Goal: Information Seeking & Learning: Learn about a topic

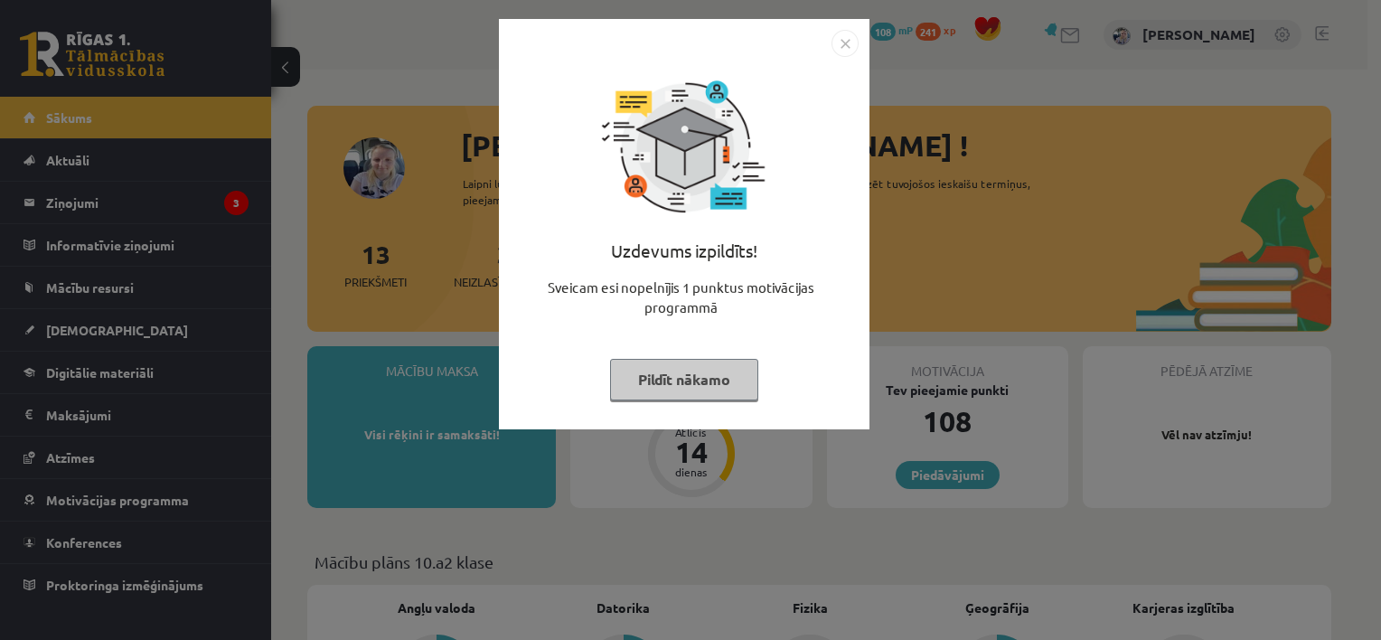
click at [673, 385] on button "Pildīt nākamo" at bounding box center [684, 380] width 148 height 42
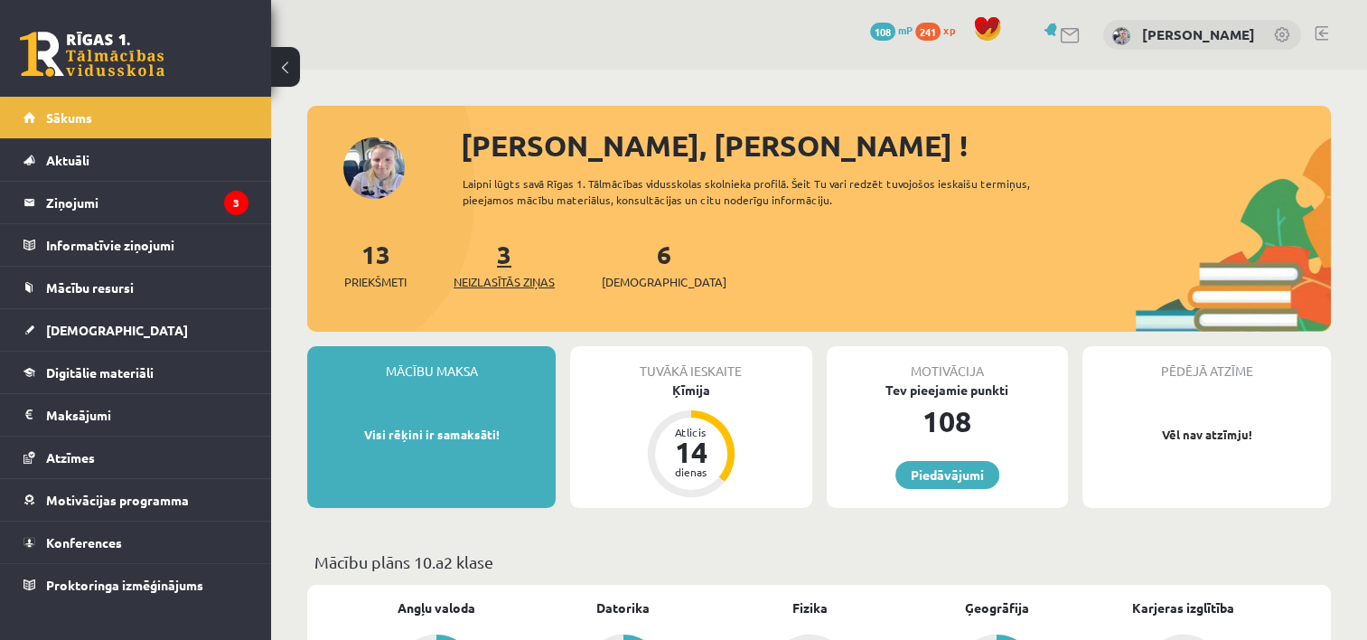
click at [511, 280] on span "Neizlasītās ziņas" at bounding box center [504, 282] width 101 height 18
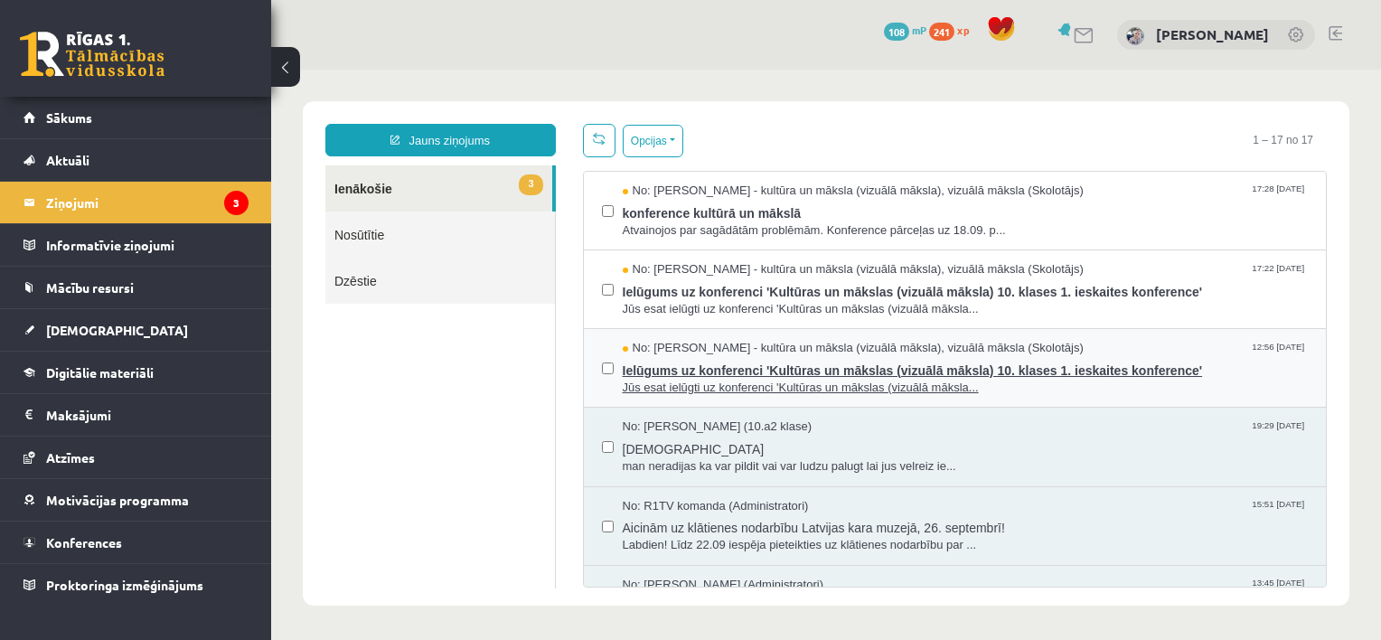
click at [707, 367] on span "Ielūgums uz konferenci 'Kultūras un mākslas (vizuālā māksla) 10. klases 1. iesk…" at bounding box center [966, 368] width 686 height 23
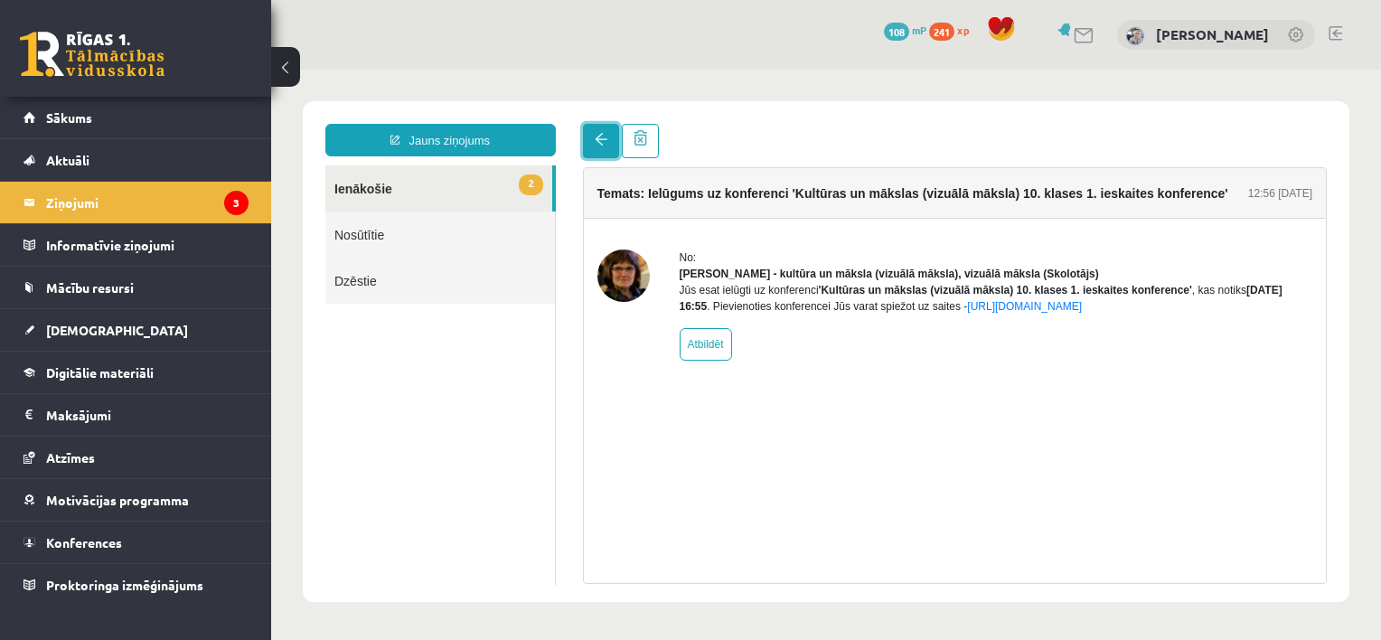
click at [599, 145] on span at bounding box center [601, 139] width 13 height 13
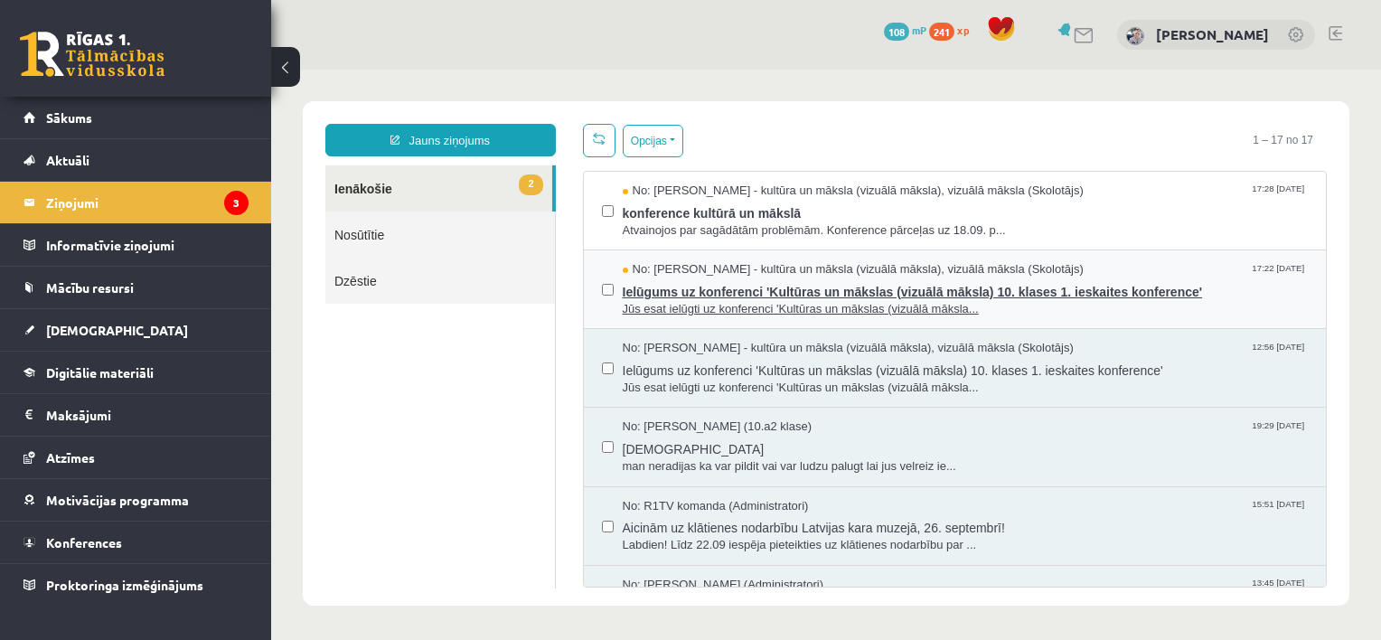
click at [699, 308] on span "Jūs esat ielūgti uz konferenci 'Kultūras un mākslas (vizuālā māksla..." at bounding box center [966, 309] width 686 height 17
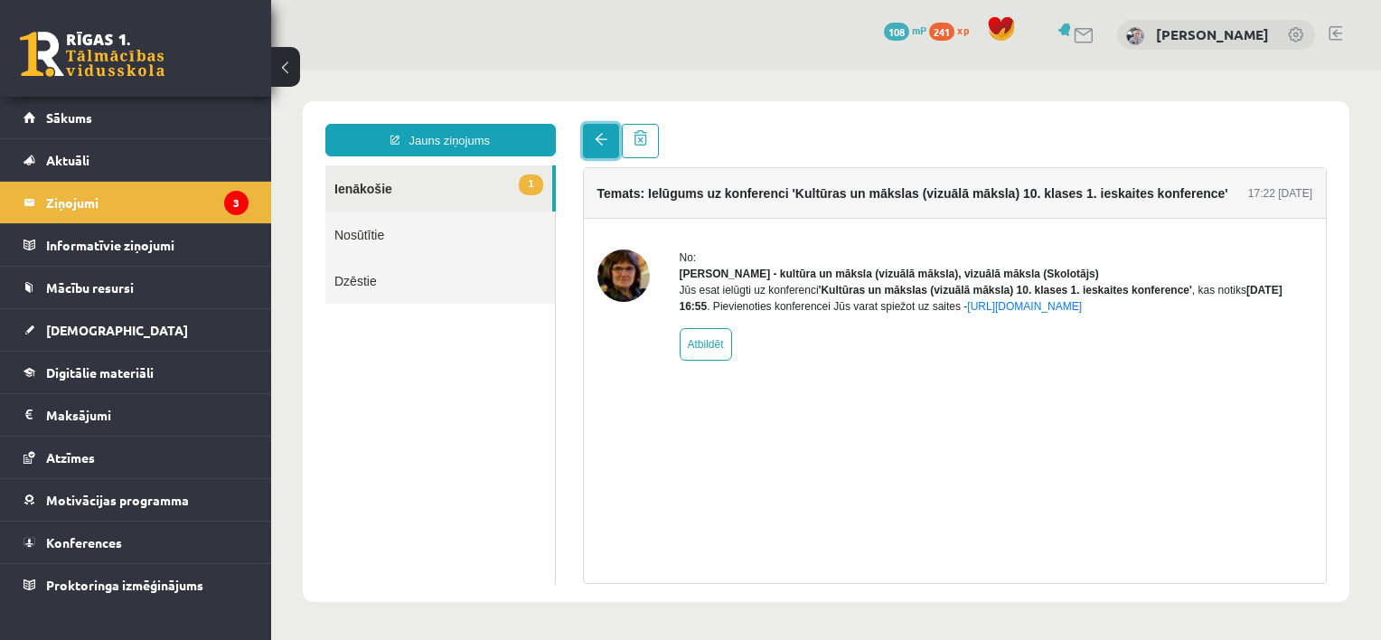
click at [596, 145] on span at bounding box center [601, 139] width 13 height 13
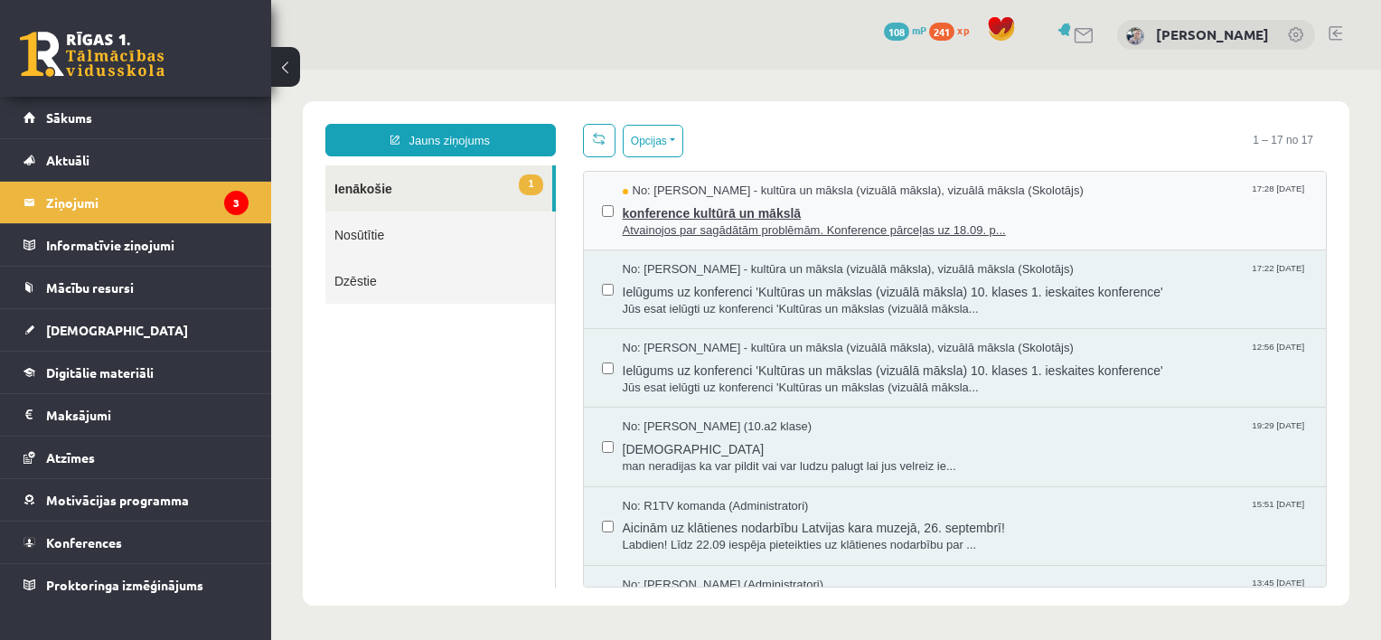
click at [654, 222] on span "Atvainojos par sagādātām problēmām. Konference pārceļas uz 18.09. p..." at bounding box center [966, 230] width 686 height 17
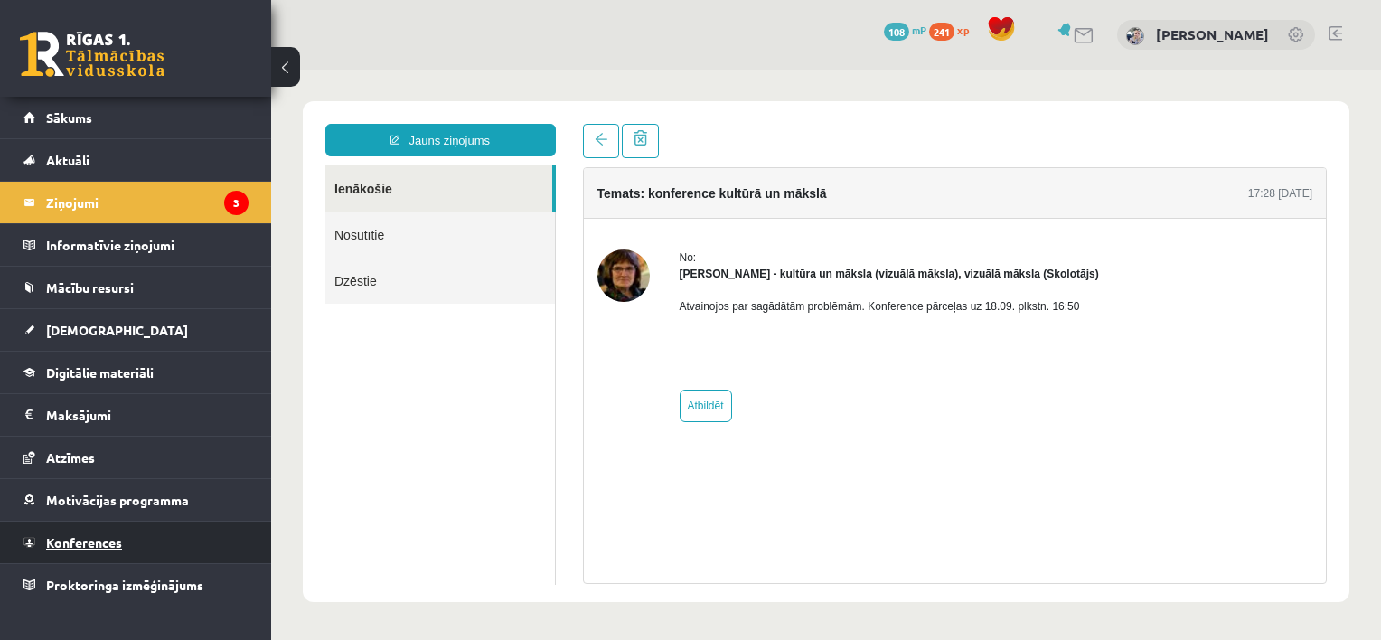
click at [72, 535] on span "Konferences" at bounding box center [84, 542] width 76 height 16
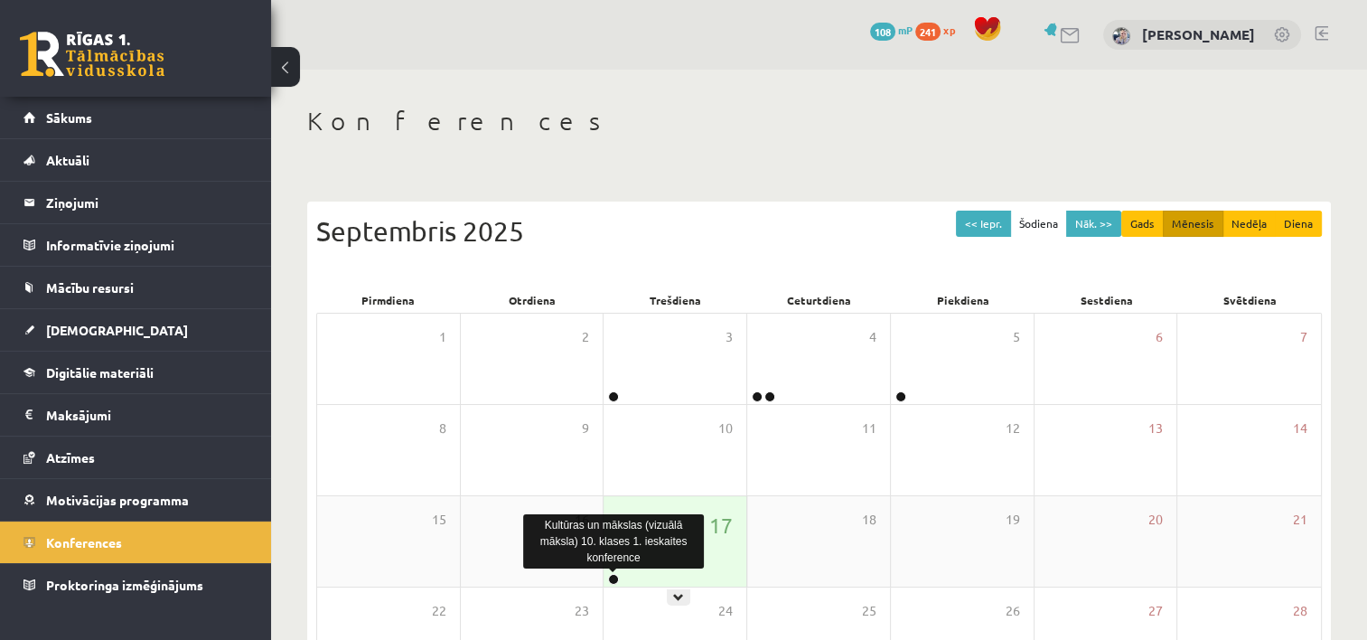
click at [614, 580] on link at bounding box center [613, 579] width 11 height 11
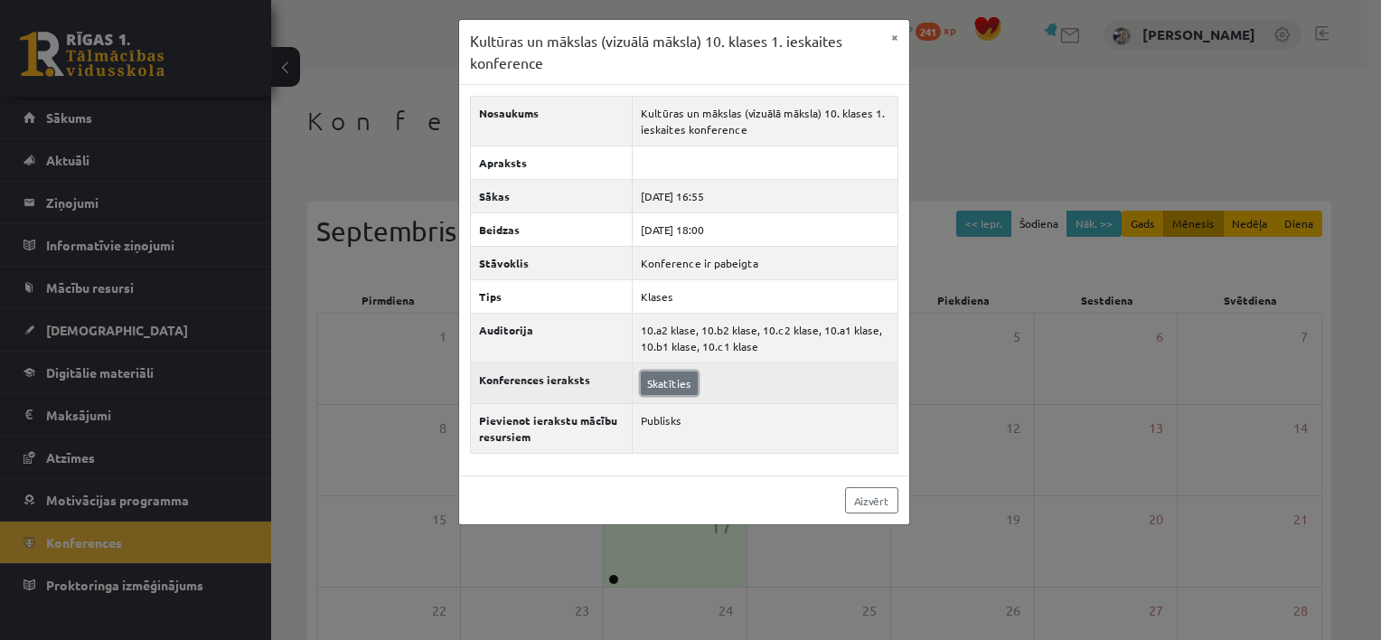
click at [670, 389] on link "Skatīties" at bounding box center [669, 382] width 57 height 23
click at [676, 374] on link "Skatīties" at bounding box center [669, 382] width 57 height 23
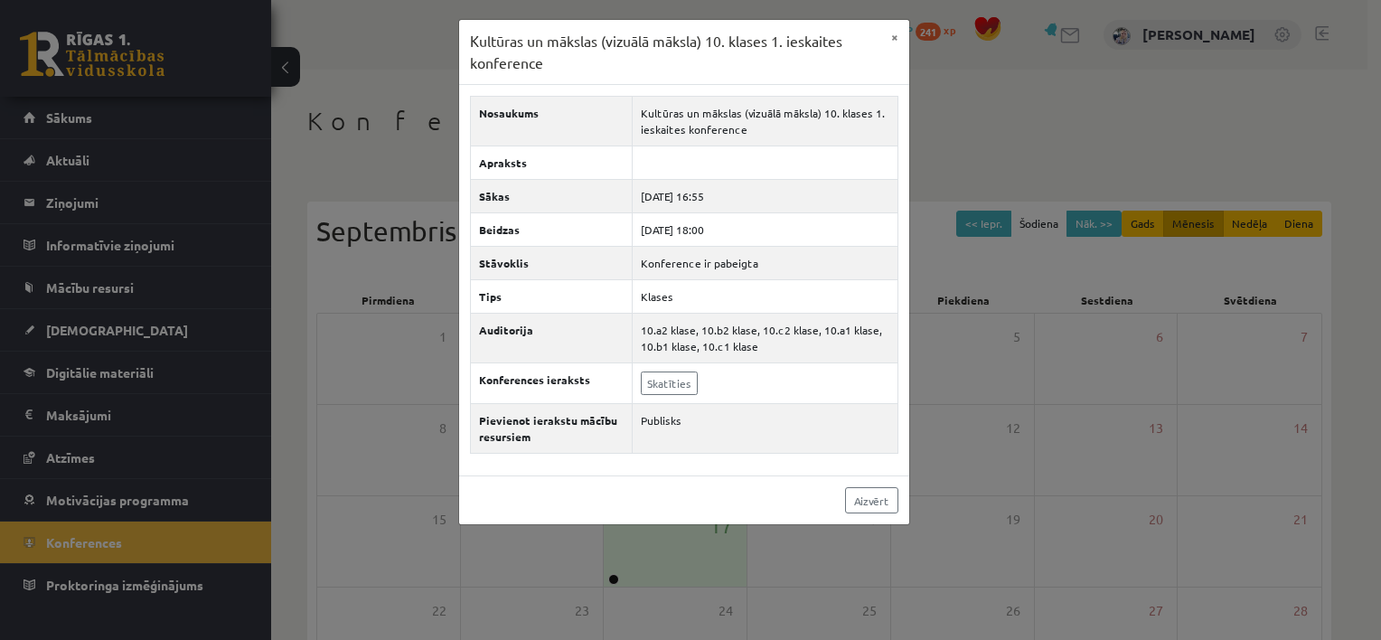
click at [980, 333] on div "Kultūras un mākslas (vizuālā māksla) 10. klases 1. ieskaites konference × Nosau…" at bounding box center [690, 320] width 1381 height 640
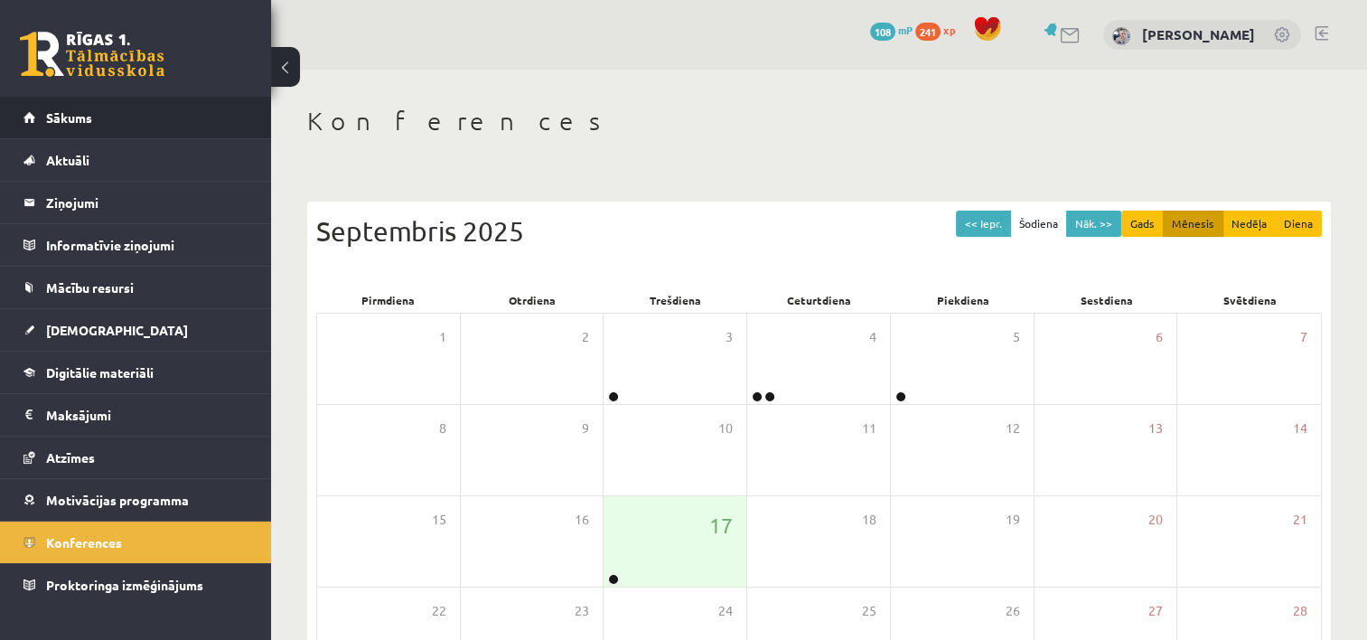
click at [262, 123] on li "Sākums" at bounding box center [135, 118] width 271 height 42
click at [1082, 33] on div at bounding box center [1060, 34] width 42 height 19
click at [1082, 33] on link at bounding box center [1071, 35] width 22 height 15
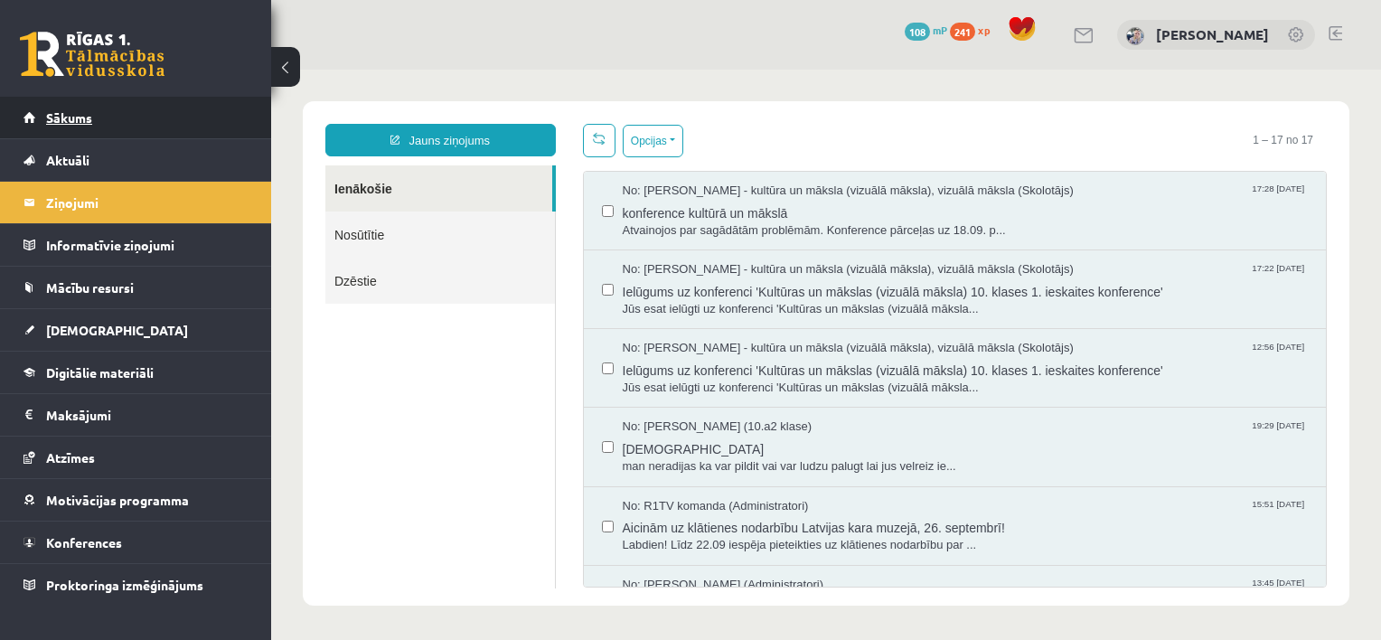
click at [94, 110] on link "Sākums" at bounding box center [135, 118] width 225 height 42
